Goal: Transaction & Acquisition: Obtain resource

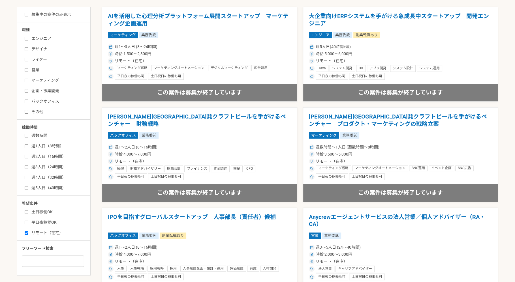
scroll to position [129, 0]
click at [28, 221] on input "平日夜稼働OK" at bounding box center [27, 223] width 4 height 4
checkbox input "true"
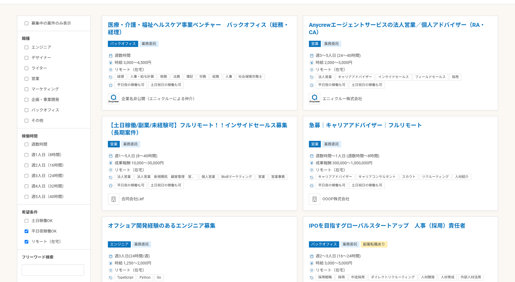
scroll to position [104, 0]
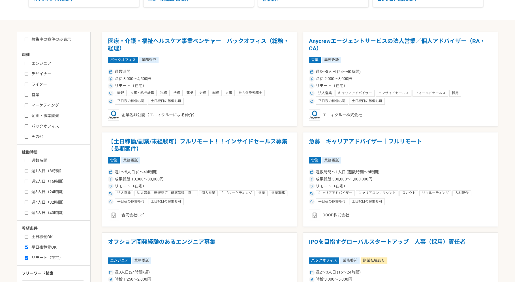
click at [25, 125] on input "バックオフィス" at bounding box center [27, 127] width 4 height 4
checkbox input "true"
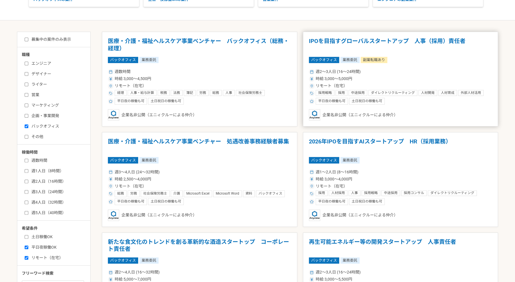
click at [396, 85] on div "リモート（在宅）" at bounding box center [400, 86] width 183 height 6
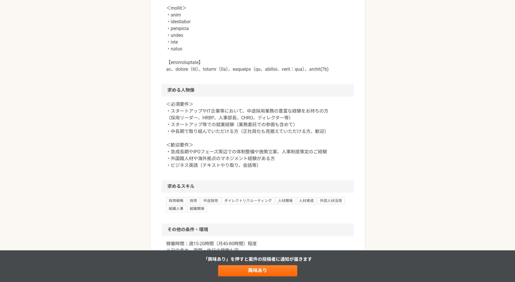
scroll to position [462, 0]
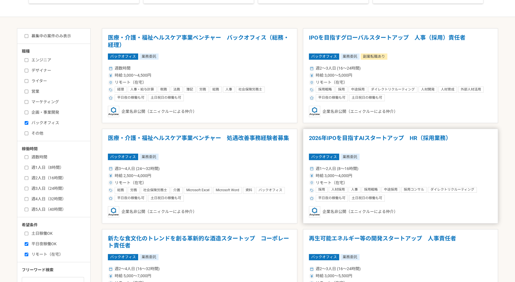
scroll to position [139, 0]
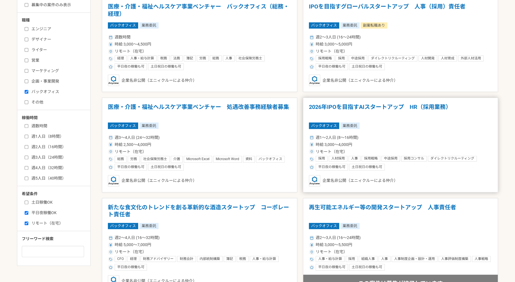
click at [386, 119] on article "[DATE]IPOを目指すAIスタートアップ　HR（採用業務） バックオフィス 業務委託 週1〜2人日 (8〜16時間) 時給 3,000〜4,000円 リモ…" at bounding box center [400, 145] width 195 height 95
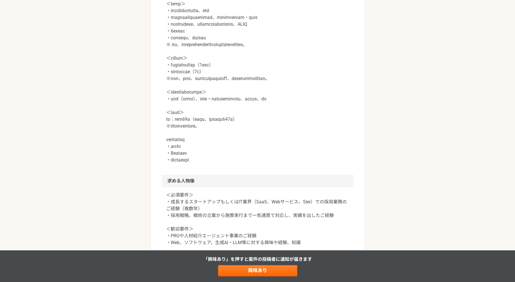
scroll to position [280, 0]
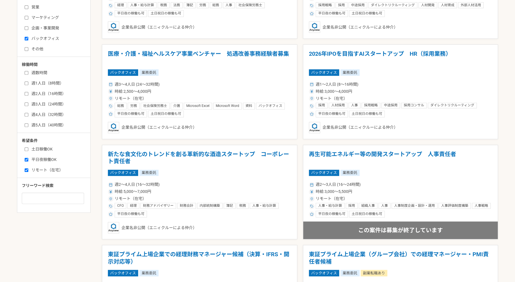
scroll to position [40, 0]
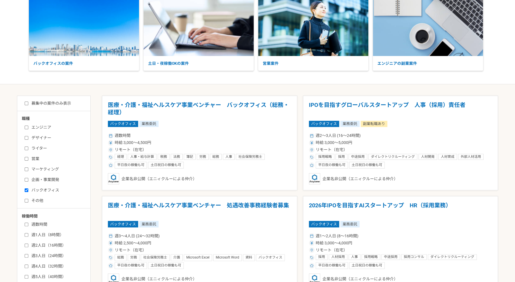
click at [28, 105] on label "募集中の案件のみ表示" at bounding box center [48, 103] width 46 height 6
click at [28, 105] on input "募集中の案件のみ表示" at bounding box center [27, 104] width 4 height 4
checkbox input "true"
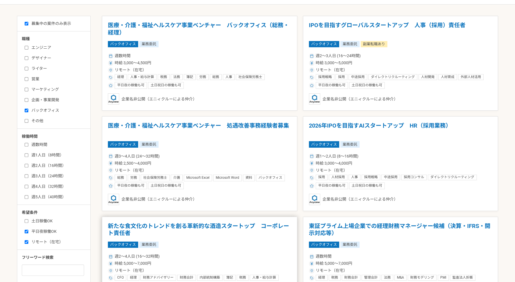
scroll to position [106, 0]
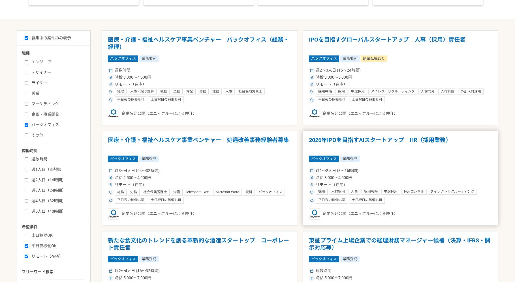
click at [411, 162] on article "[DATE]IPOを目指すAIスタートアップ　HR（採用業務） バックオフィス 業務委託 週1〜2人日 (8〜16時間) 時給 3,000〜4,000円 リモ…" at bounding box center [400, 178] width 195 height 95
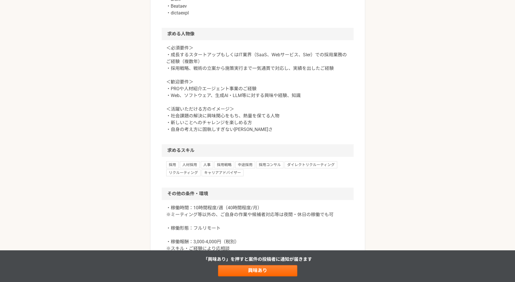
scroll to position [499, 0]
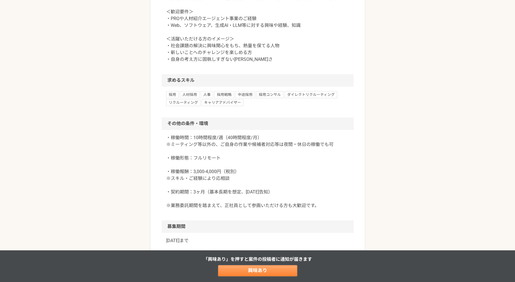
click at [284, 273] on link "興味あり" at bounding box center [257, 270] width 79 height 11
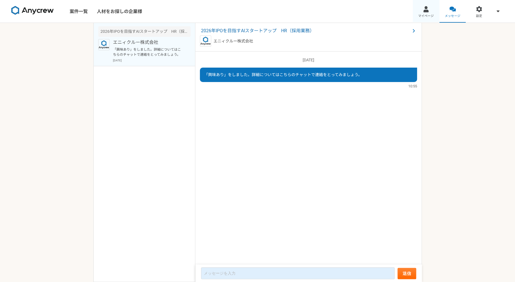
click at [423, 13] on link "マイページ" at bounding box center [426, 11] width 27 height 23
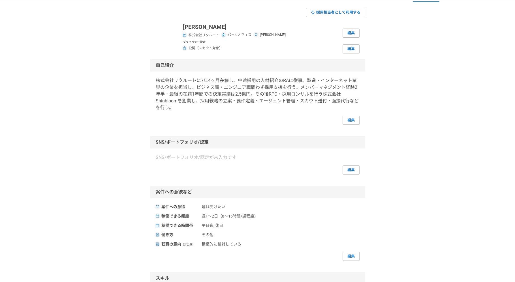
scroll to position [59, 0]
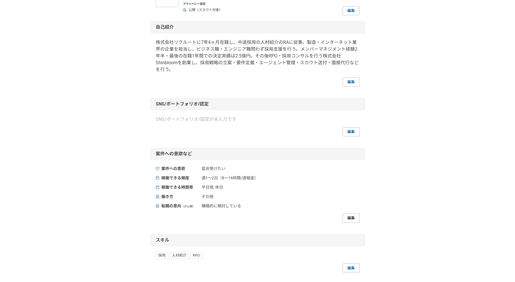
click at [345, 217] on link "編集" at bounding box center [350, 218] width 17 height 9
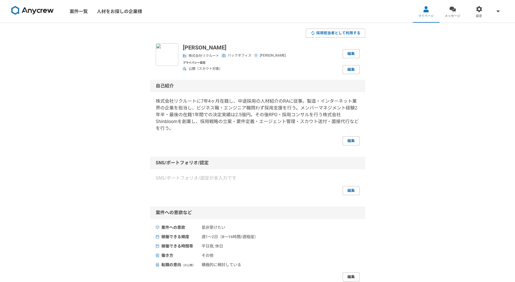
select select "other"
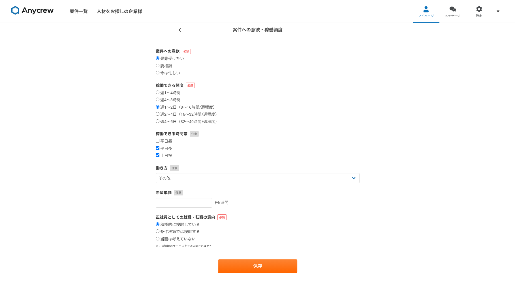
click at [159, 142] on input "平日昼" at bounding box center [158, 141] width 4 height 4
checkbox input "true"
click at [156, 239] on input "当面は考えていない" at bounding box center [158, 239] width 4 height 4
radio input "true"
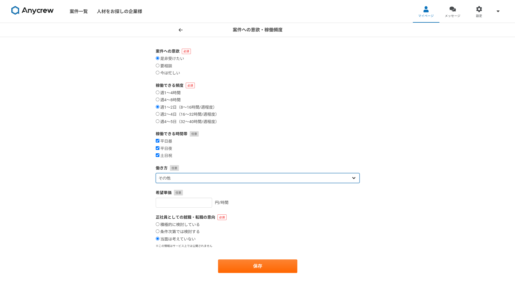
click at [219, 180] on select "フリーランス 副業 その他" at bounding box center [258, 178] width 204 height 10
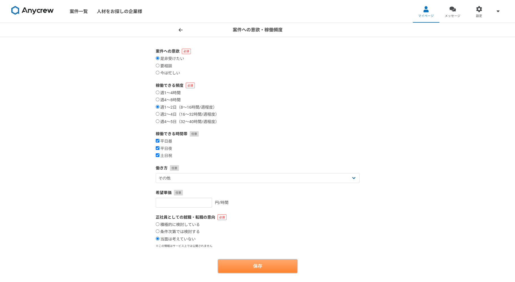
click at [239, 267] on button "保存" at bounding box center [257, 266] width 79 height 14
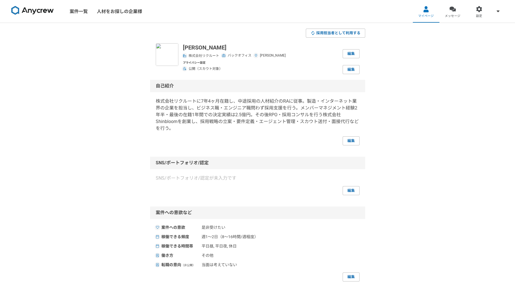
select select "other"
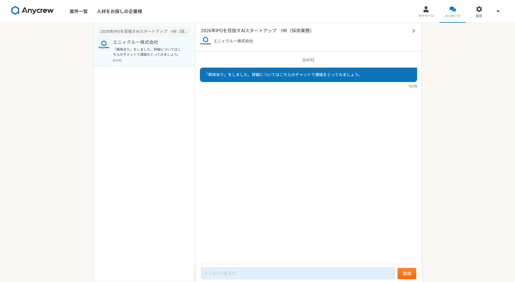
click at [215, 29] on span "2026年IPOを目指すAIスタートアップ　HR（採用業務）" at bounding box center [305, 30] width 209 height 7
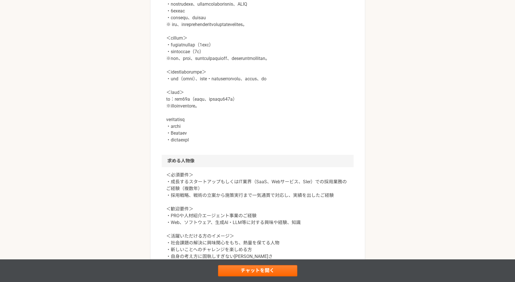
scroll to position [314, 0]
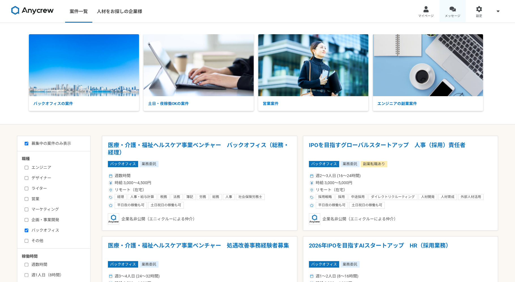
click at [458, 13] on link "メッセージ" at bounding box center [452, 11] width 27 height 23
